Goal: Task Accomplishment & Management: Manage account settings

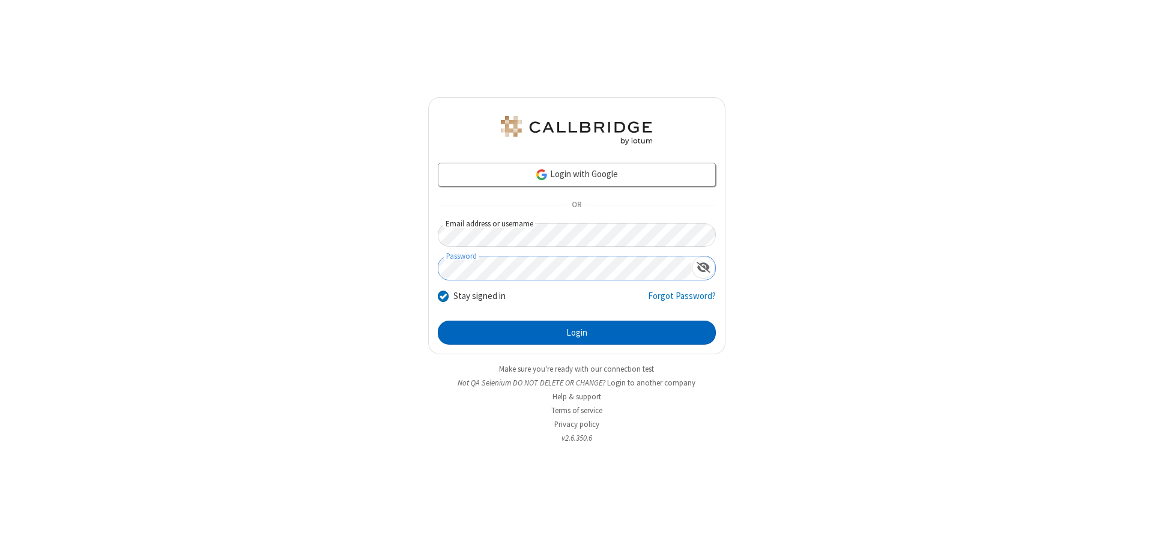
click at [576, 333] on button "Login" at bounding box center [577, 333] width 278 height 24
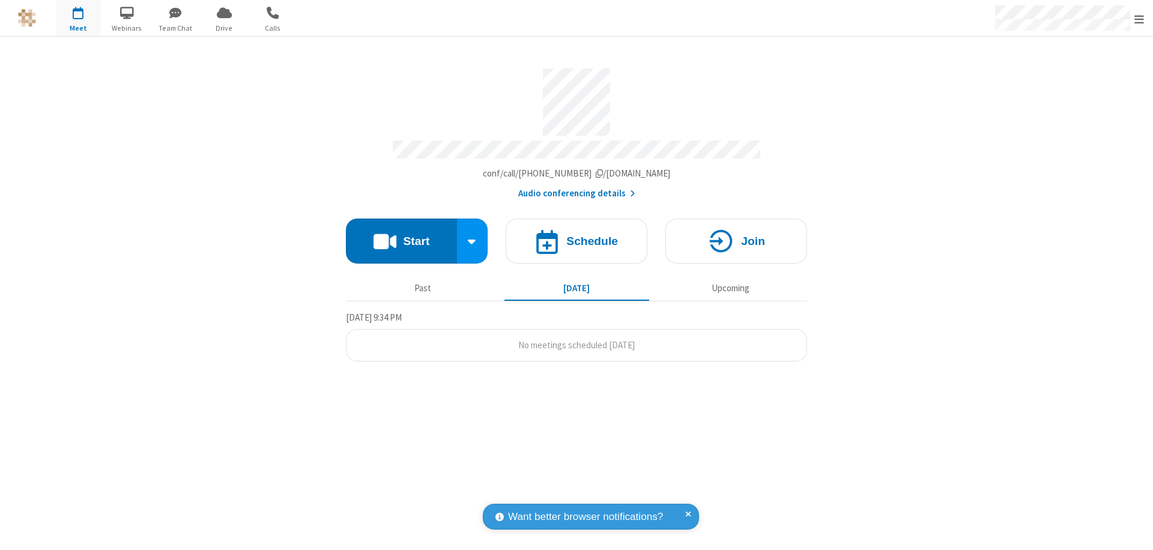
click at [1139, 19] on span "Open menu" at bounding box center [1139, 19] width 10 height 12
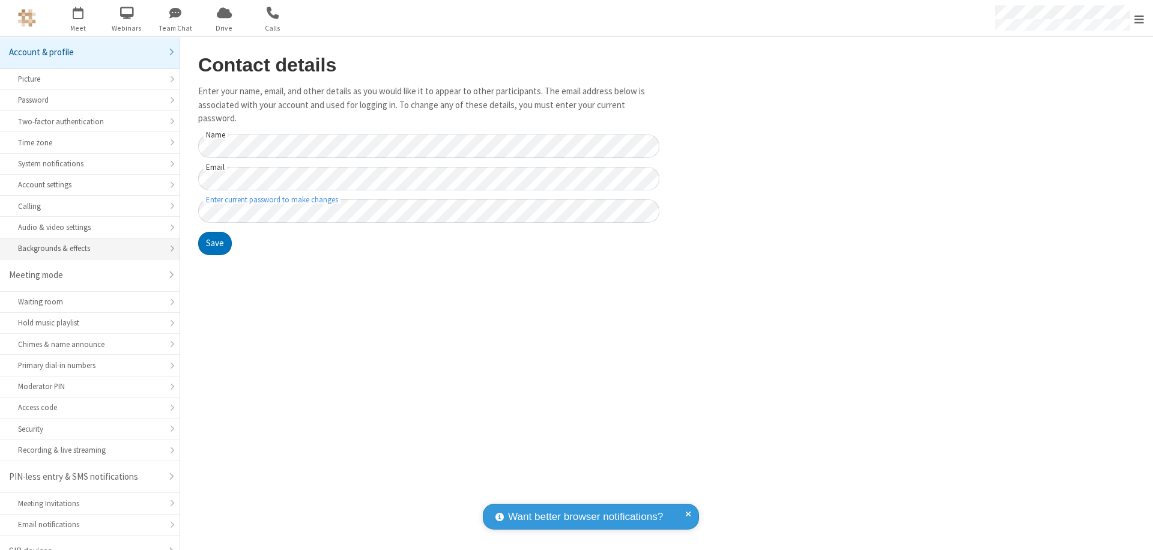
click at [85, 243] on div "Backgrounds & effects" at bounding box center [90, 248] width 144 height 11
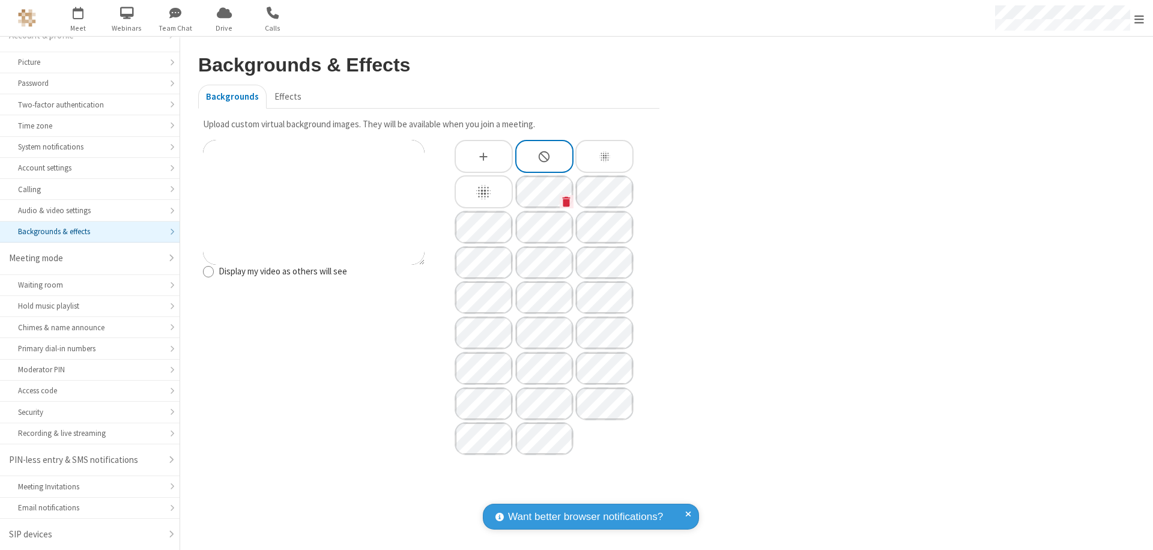
click at [566, 201] on icon "Custom Background" at bounding box center [567, 201] width 8 height 10
